Goal: Transaction & Acquisition: Purchase product/service

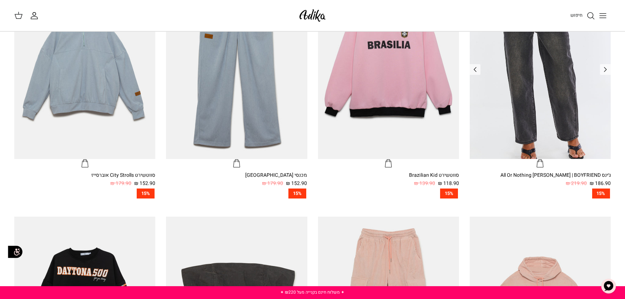
scroll to position [178, 0]
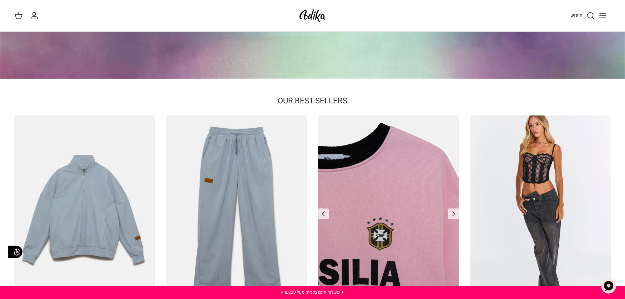
click at [396, 181] on img "סווטשירט Brazilian Kid" at bounding box center [388, 210] width 141 height 188
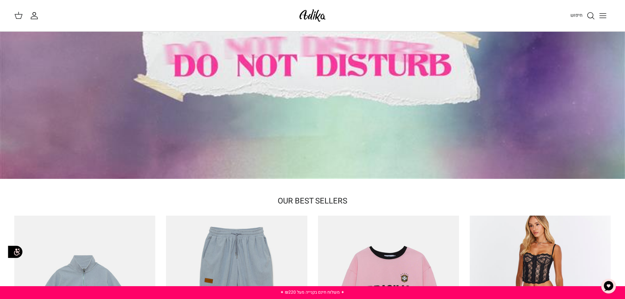
scroll to position [0, 0]
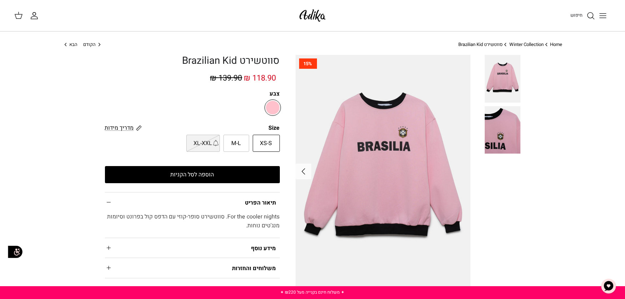
click at [236, 174] on button "הוספה לסל הקניות" at bounding box center [192, 174] width 175 height 17
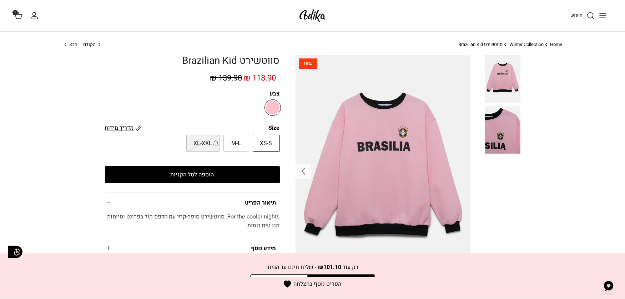
click at [18, 17] on icon at bounding box center [18, 15] width 9 height 9
